Goal: Task Accomplishment & Management: Complete application form

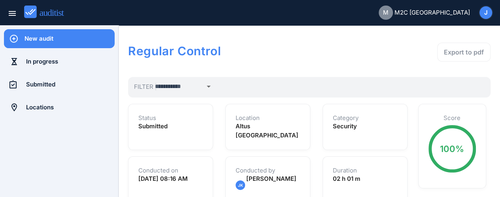
click at [49, 38] on div "New audit" at bounding box center [69, 38] width 90 height 9
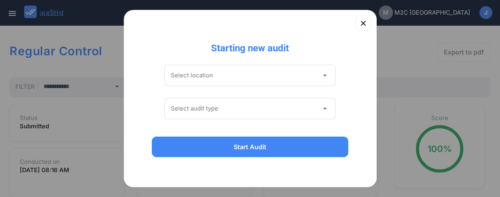
click at [320, 76] on icon "arrow_drop_down" at bounding box center [323, 75] width 9 height 9
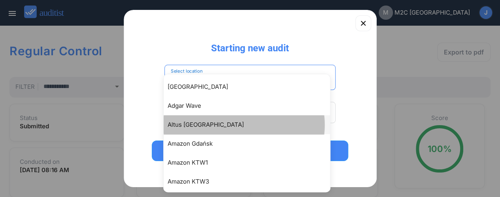
click at [186, 128] on div "Altus [GEOGRAPHIC_DATA]" at bounding box center [250, 124] width 166 height 9
type input "**********"
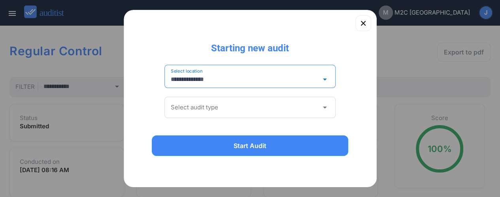
click at [319, 107] on icon "arrow_drop_down" at bounding box center [323, 107] width 9 height 9
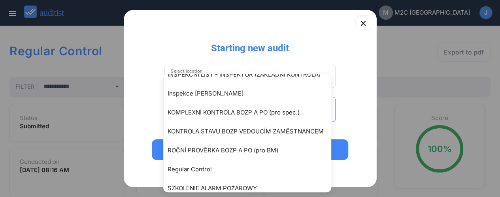
scroll to position [190, 0]
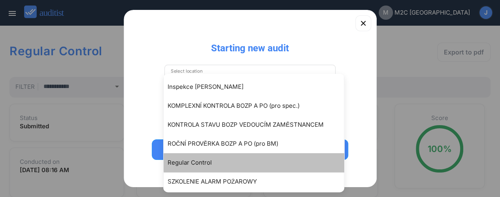
click at [223, 163] on div "Regular Control" at bounding box center [257, 162] width 180 height 9
type input "**********"
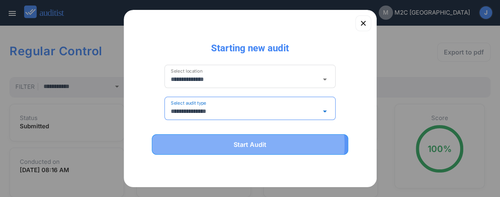
click at [241, 140] on div "Start Audit" at bounding box center [250, 144] width 176 height 9
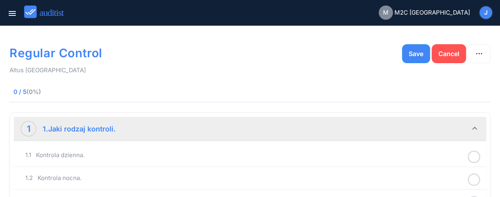
click at [471, 157] on icon at bounding box center [473, 156] width 13 height 15
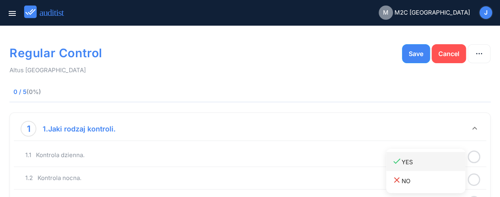
click at [399, 165] on icon "done" at bounding box center [396, 160] width 9 height 9
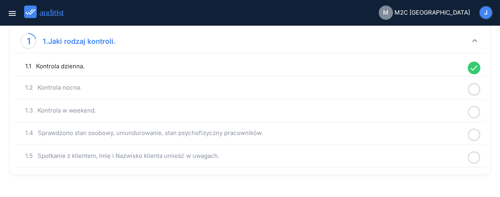
scroll to position [90, 0]
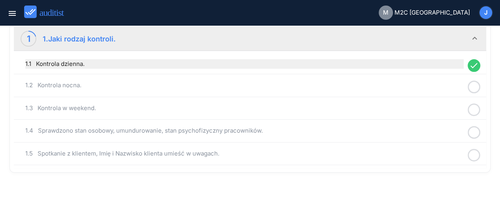
click at [68, 61] on div "1.1 Kontrola dzienna." at bounding box center [244, 63] width 438 height 9
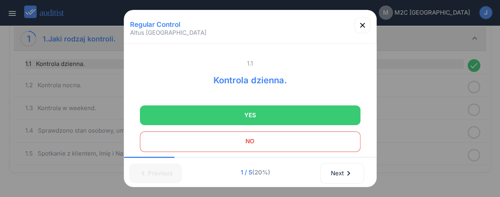
click at [68, 61] on div "Regular Control Altus Katowice 1.1 Kontrola dzienna. YES NO Comment Please add …" at bounding box center [250, 62] width 500 height 305
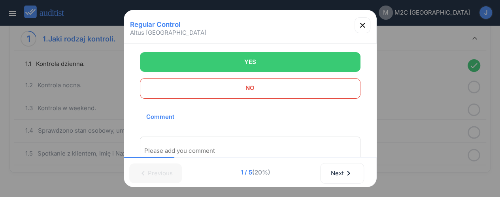
scroll to position [85, 0]
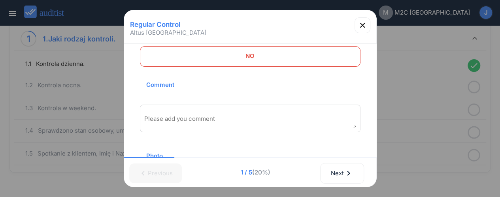
click at [241, 115] on textarea "Please add you comment" at bounding box center [250, 121] width 212 height 13
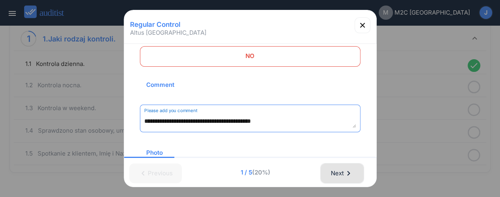
type textarea "**********"
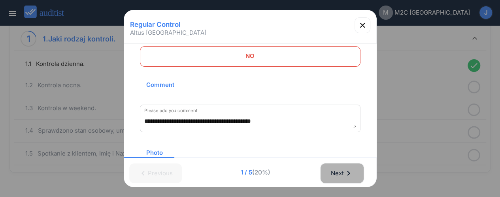
click at [345, 173] on icon "chevron_right" at bounding box center [348, 173] width 9 height 9
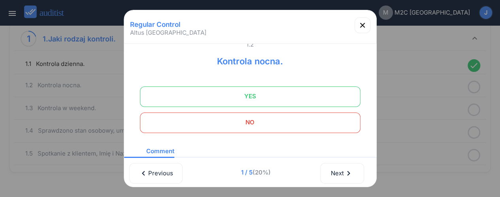
scroll to position [21, 0]
click at [293, 126] on span "NO" at bounding box center [250, 121] width 201 height 16
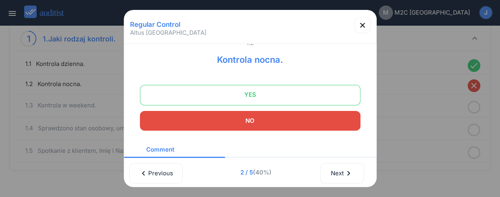
click at [293, 126] on span "NO" at bounding box center [250, 121] width 201 height 16
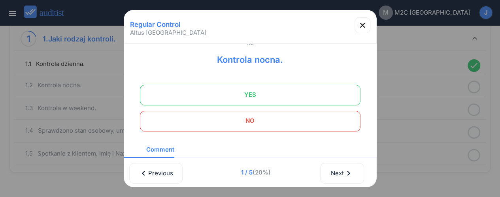
click at [284, 126] on span "NO" at bounding box center [250, 121] width 201 height 16
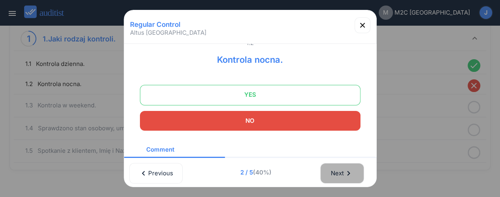
click at [344, 174] on div "Next chevron_right" at bounding box center [341, 173] width 23 height 17
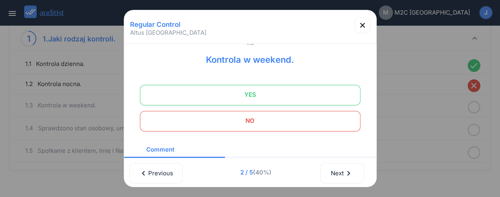
click at [292, 124] on span "NO" at bounding box center [250, 121] width 201 height 16
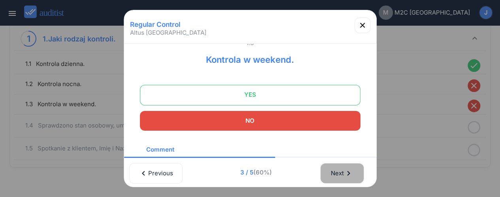
click at [339, 175] on div "Next chevron_right" at bounding box center [341, 173] width 23 height 17
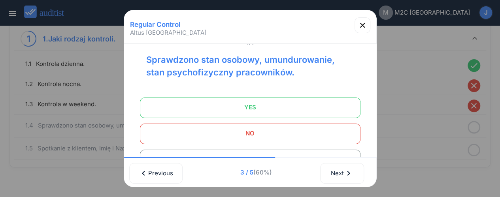
click at [297, 112] on span "YES" at bounding box center [250, 108] width 201 height 16
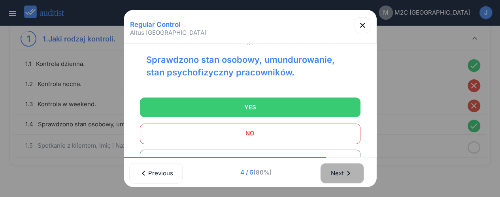
click at [341, 172] on div "Next chevron_right" at bounding box center [341, 173] width 23 height 17
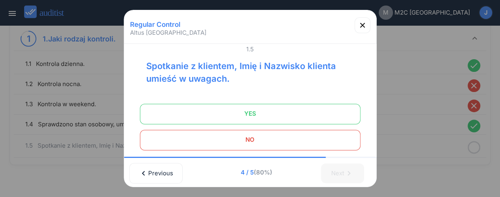
scroll to position [13, 0]
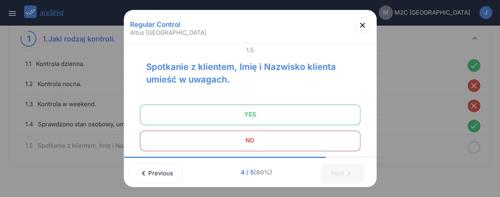
click at [259, 142] on span "NO" at bounding box center [250, 141] width 201 height 16
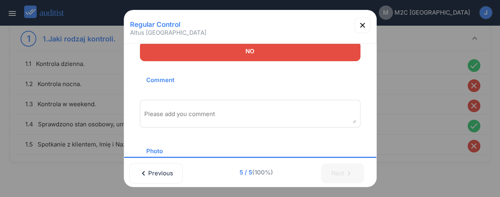
scroll to position [109, 0]
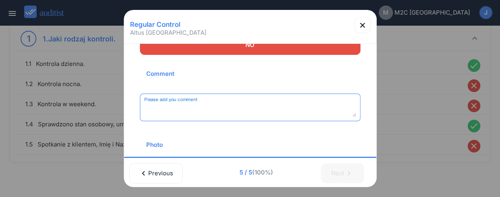
click at [249, 111] on textarea "Please add you comment" at bounding box center [250, 110] width 212 height 13
type textarea "**********"
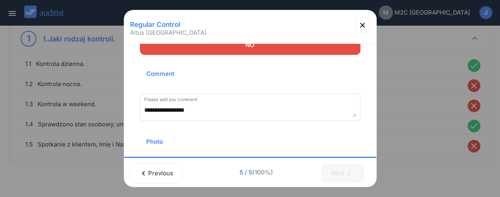
drag, startPoint x: 311, startPoint y: 21, endPoint x: 276, endPoint y: 29, distance: 36.4
click at [276, 29] on div "Regular Control Altus Katowice" at bounding box center [250, 24] width 246 height 14
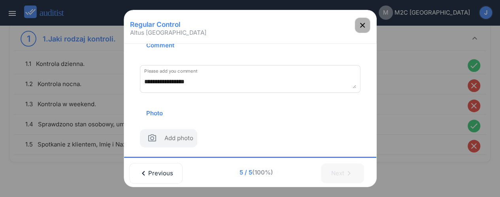
click at [366, 23] on icon "button" at bounding box center [361, 25] width 9 height 9
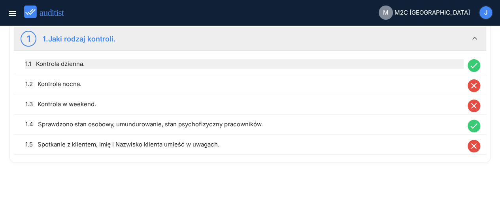
click at [77, 62] on div "1.1 Kontrola dzienna." at bounding box center [244, 63] width 438 height 9
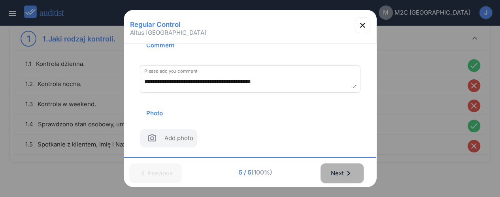
click at [346, 172] on icon "chevron_right" at bounding box center [348, 173] width 9 height 9
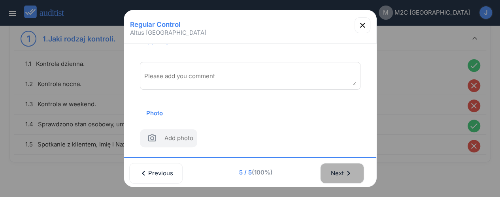
click at [346, 172] on icon "chevron_right" at bounding box center [348, 173] width 9 height 9
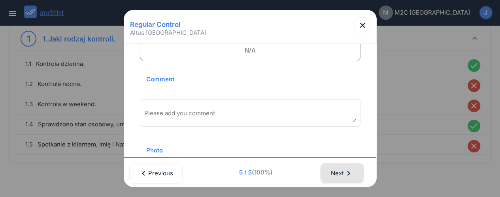
click at [346, 172] on icon "chevron_right" at bounding box center [348, 173] width 9 height 9
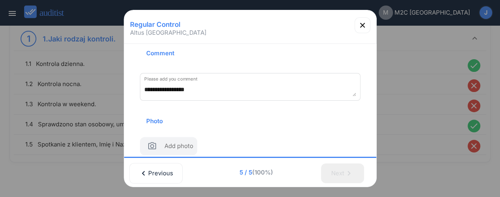
click at [346, 172] on div "Next chevron_right" at bounding box center [346, 173] width 54 height 22
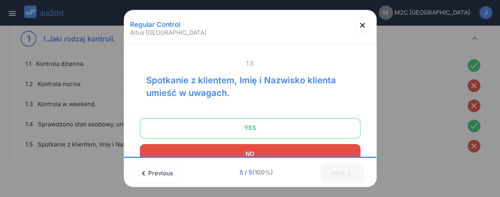
drag, startPoint x: 320, startPoint y: 24, endPoint x: 279, endPoint y: 22, distance: 41.1
click at [279, 22] on div "Regular Control Altus Katowice" at bounding box center [250, 24] width 246 height 14
click at [364, 22] on icon "button" at bounding box center [361, 25] width 9 height 9
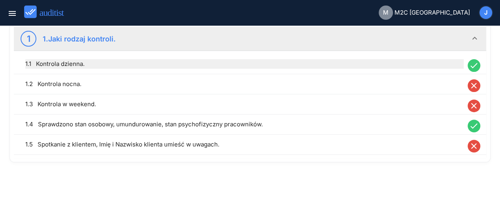
click at [56, 66] on div "1.1 Kontrola dzienna." at bounding box center [244, 63] width 438 height 9
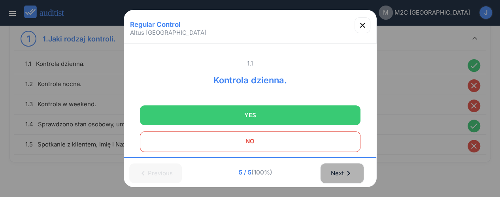
click at [352, 170] on icon "chevron_right" at bounding box center [348, 173] width 9 height 9
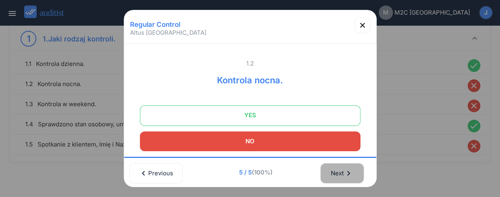
click at [352, 170] on icon "chevron_right" at bounding box center [348, 173] width 9 height 9
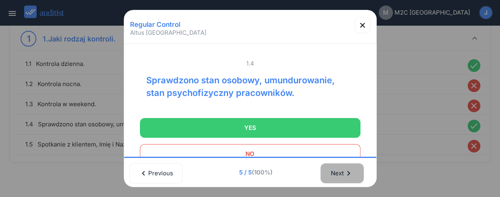
click at [352, 170] on icon "chevron_right" at bounding box center [348, 173] width 9 height 9
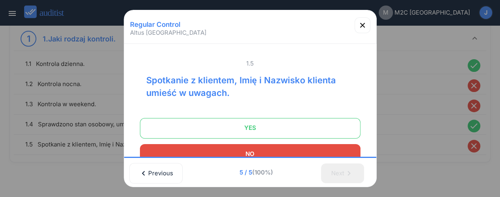
click at [352, 170] on div "Next chevron_right" at bounding box center [346, 173] width 54 height 22
click at [339, 184] on div "chevron_left Previous 5 / 5 (100%) Next chevron_right" at bounding box center [250, 172] width 252 height 29
click at [362, 26] on icon "button" at bounding box center [362, 25] width 5 height 5
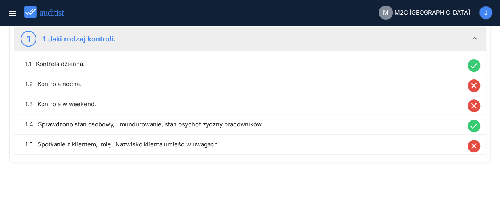
click at [474, 34] on icon "keyboard_arrow_down" at bounding box center [474, 38] width 9 height 9
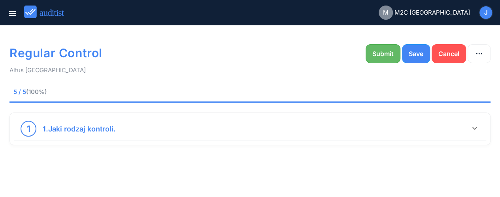
click at [389, 54] on div "Submit" at bounding box center [382, 53] width 21 height 9
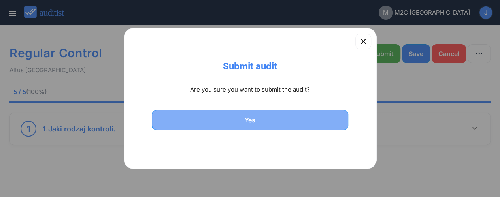
click at [250, 117] on div "Yes" at bounding box center [250, 119] width 176 height 9
